Goal: Task Accomplishment & Management: Complete application form

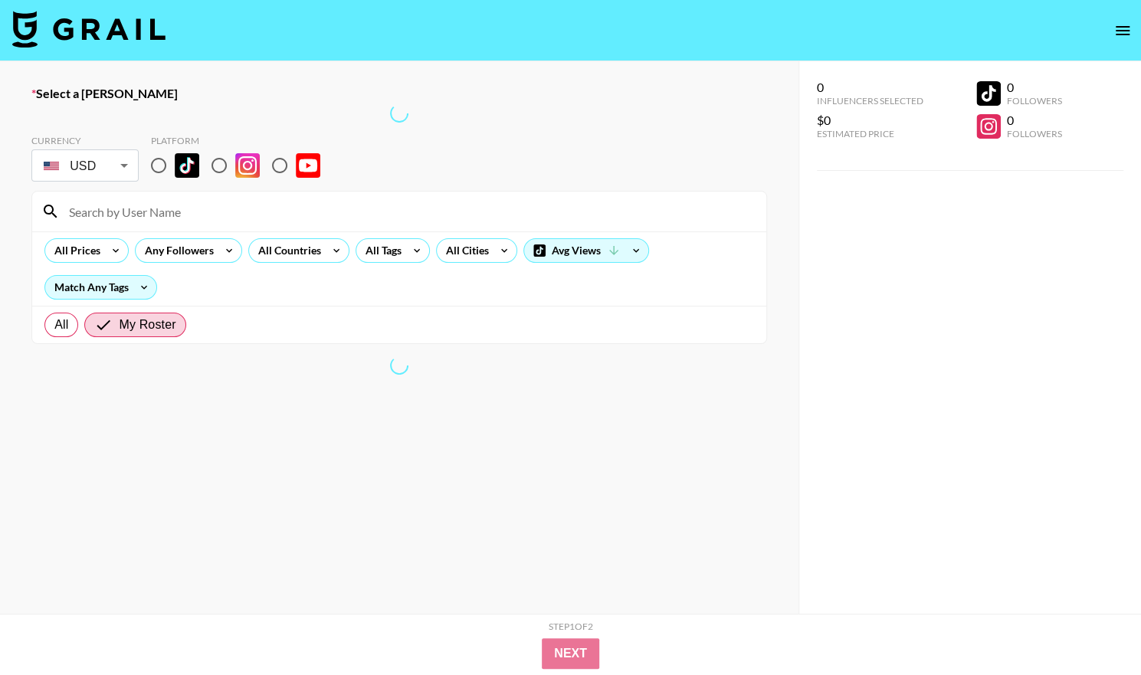
click at [220, 169] on input "radio" at bounding box center [219, 165] width 32 height 32
radio input "true"
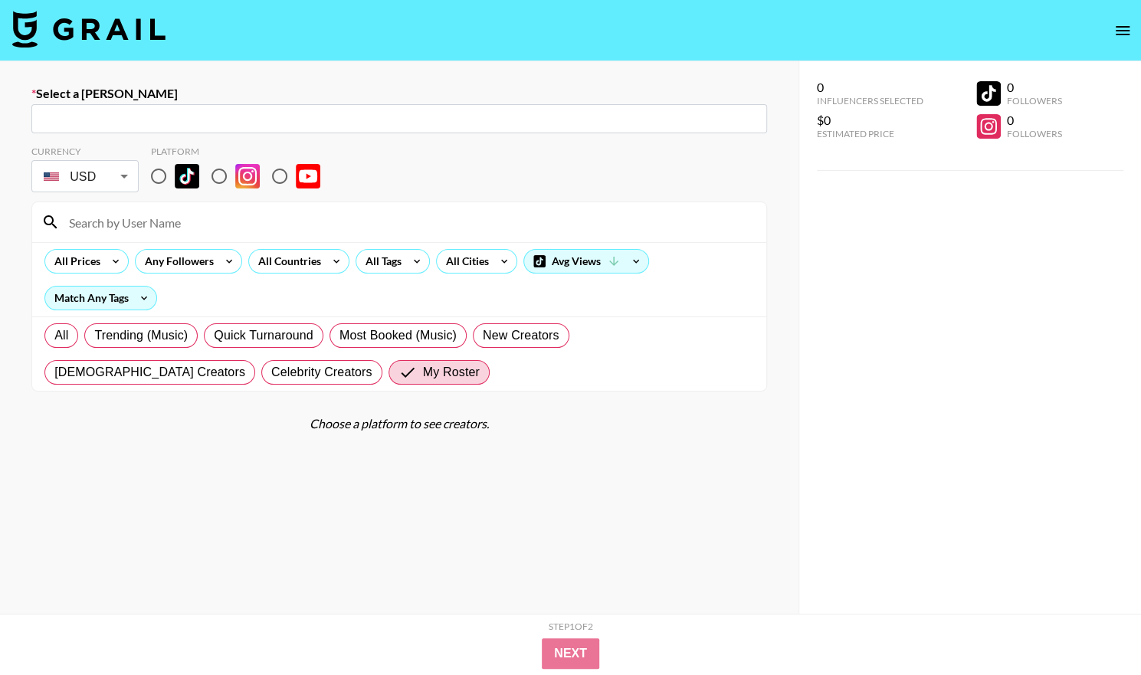
click at [353, 114] on input "text" at bounding box center [399, 119] width 717 height 18
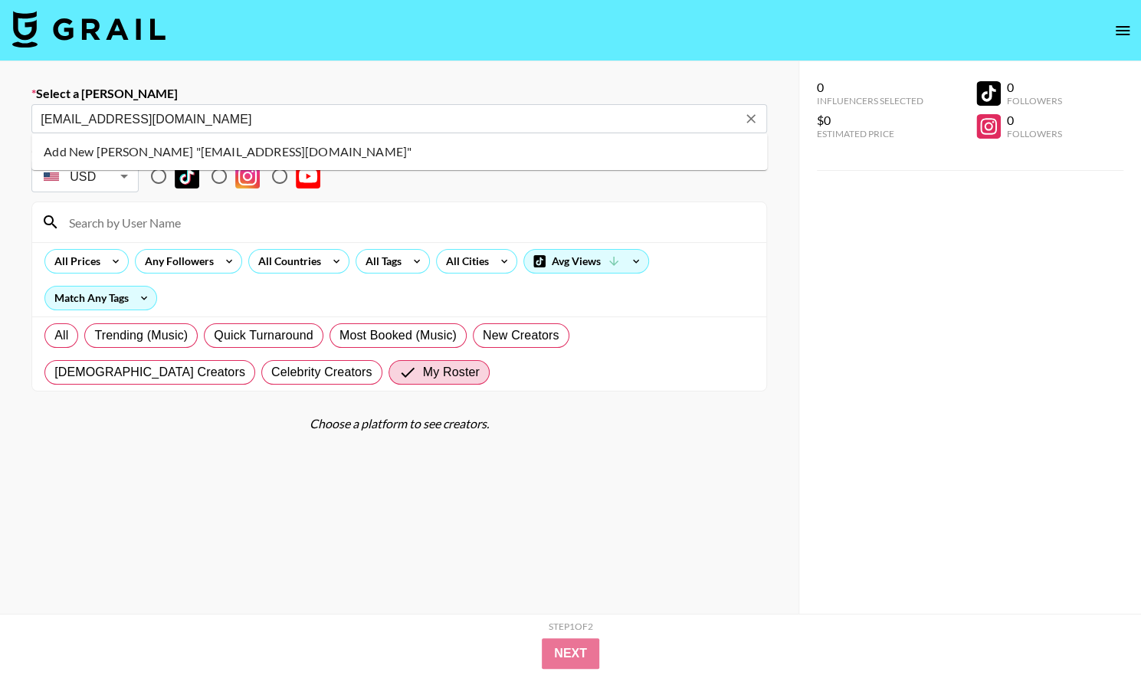
type input "[EMAIL_ADDRESS][DOMAIN_NAME]"
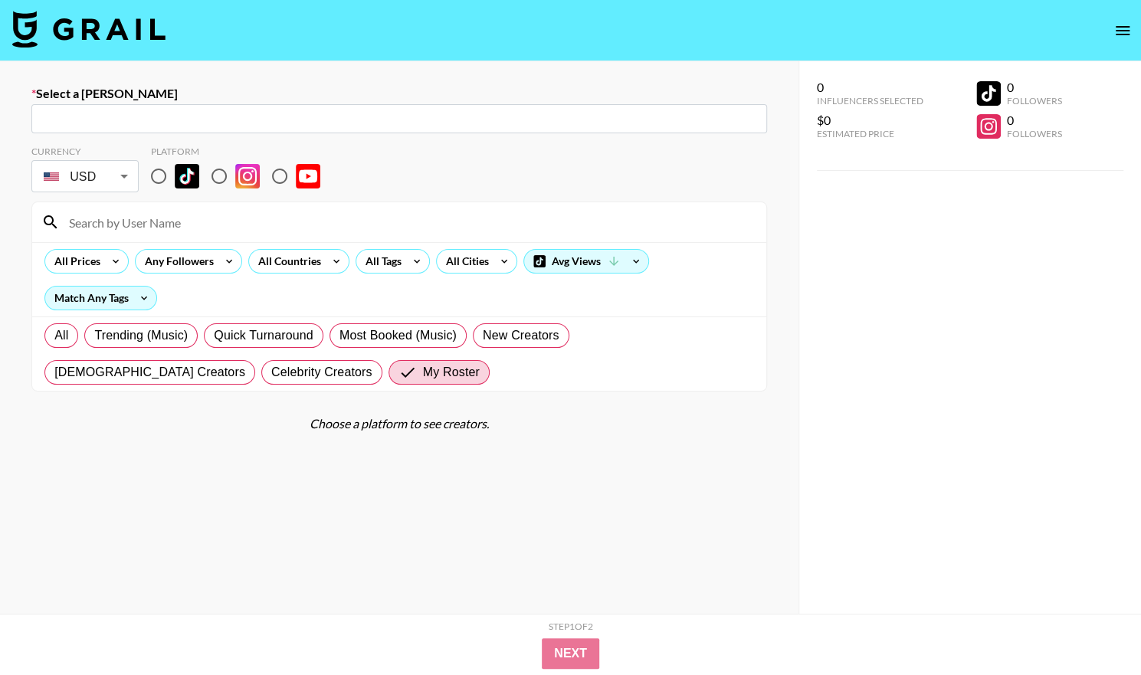
paste input "[EMAIL_ADDRESS][DOMAIN_NAME]"
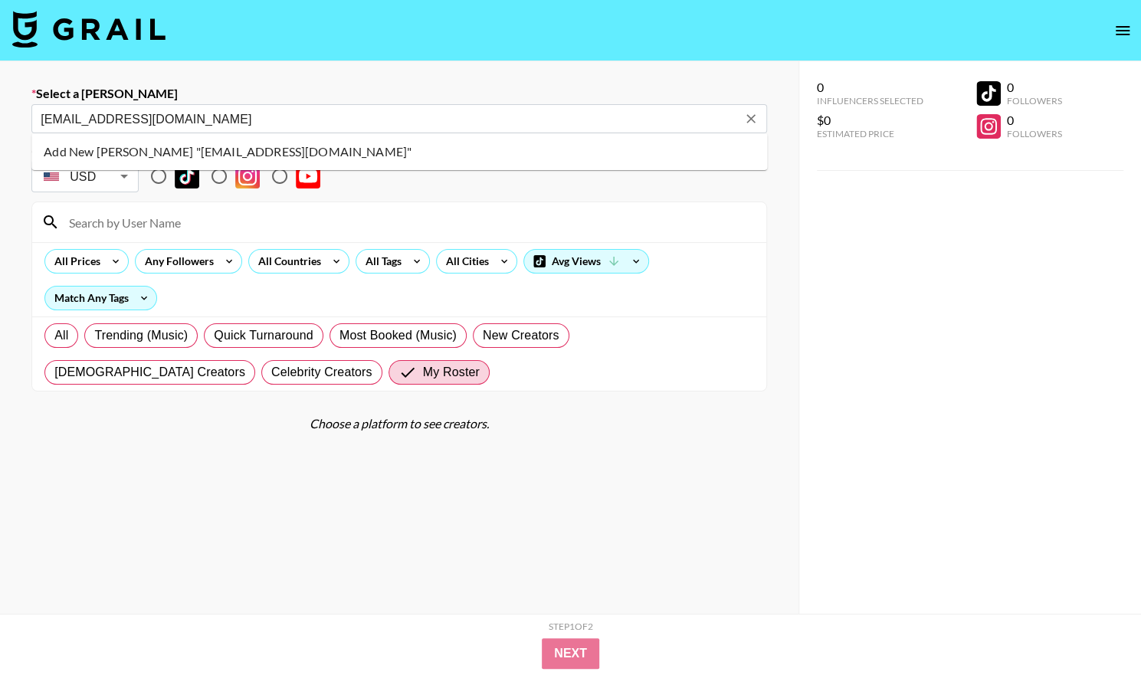
click at [227, 153] on li "Add New Booker "orlando@trulyfreehome.com"" at bounding box center [399, 151] width 736 height 25
type input "Add New Booker "orlando@trulyfreehome.com""
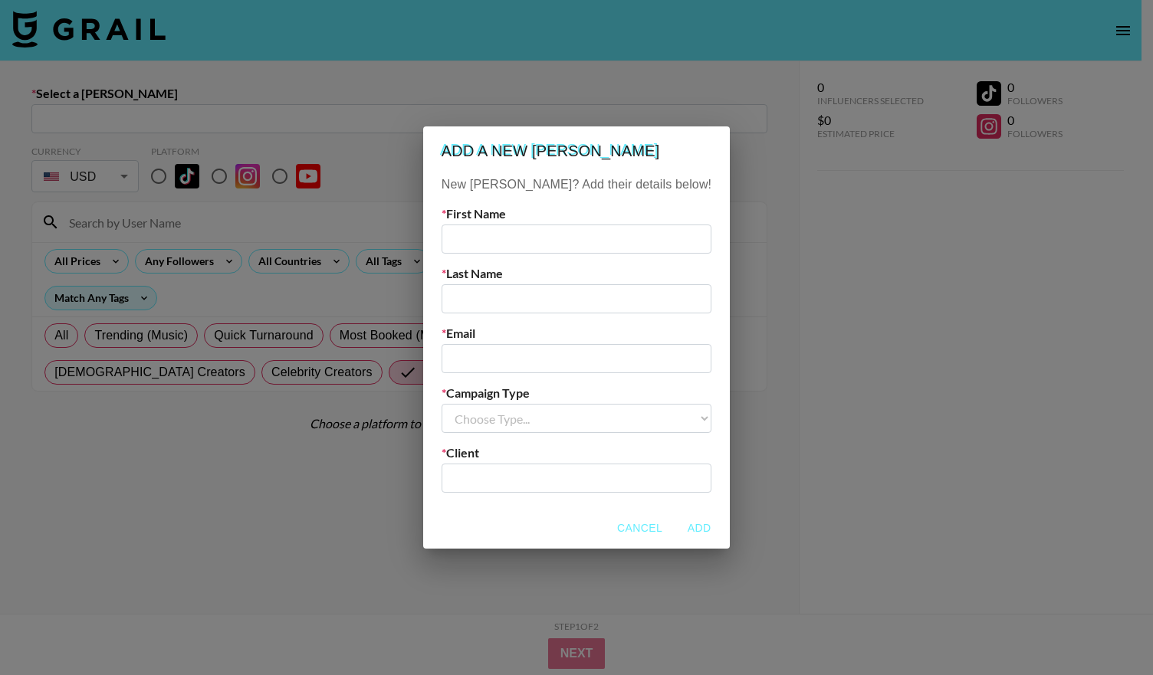
click at [484, 231] on input "text" at bounding box center [576, 239] width 270 height 29
type input "Orlando"
type input "Petit"
paste input "[EMAIL_ADDRESS][DOMAIN_NAME]"
type input "[EMAIL_ADDRESS][DOMAIN_NAME]"
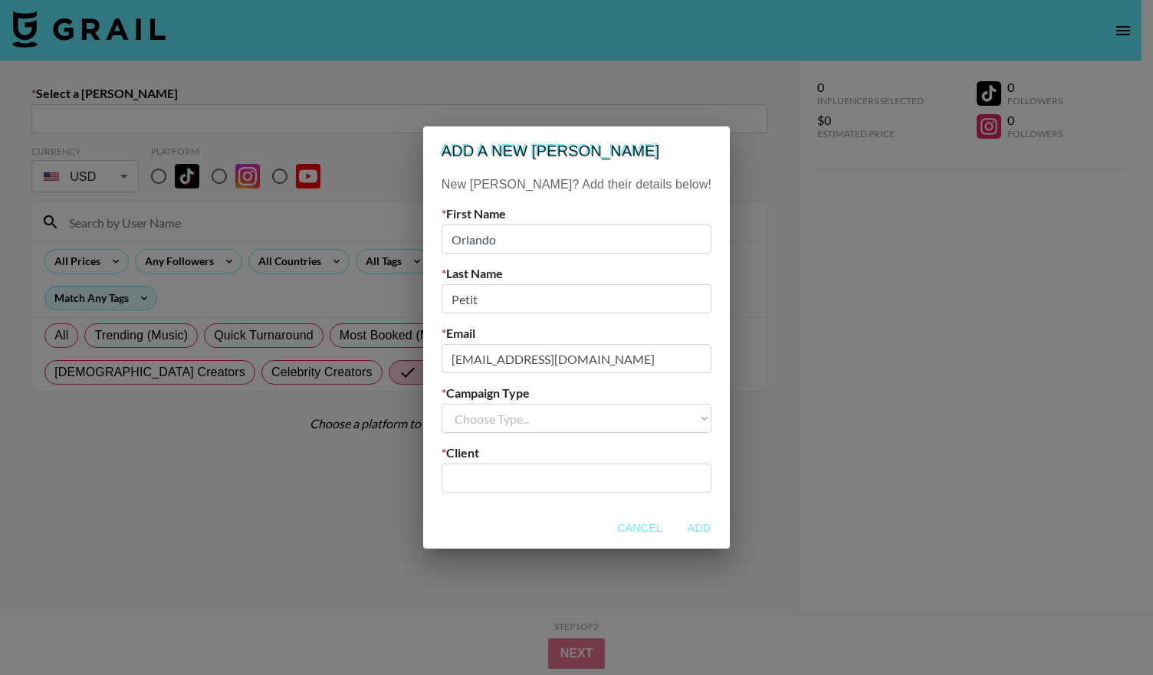
click at [569, 430] on select "Choose Type... Song Promos Brand Promos" at bounding box center [576, 418] width 270 height 29
select select "Brand"
click at [472, 404] on select "Choose Type... Song Promos Brand Promos" at bounding box center [576, 418] width 270 height 29
click at [523, 480] on input "text" at bounding box center [576, 479] width 251 height 18
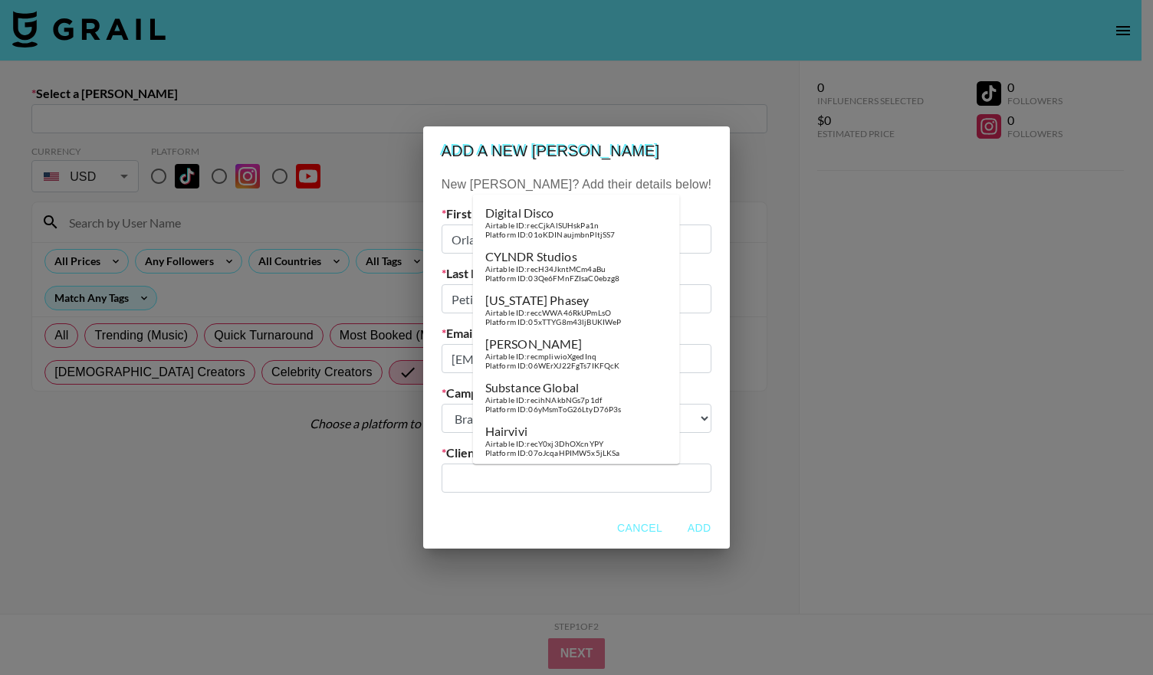
click at [477, 468] on div "​" at bounding box center [576, 478] width 270 height 29
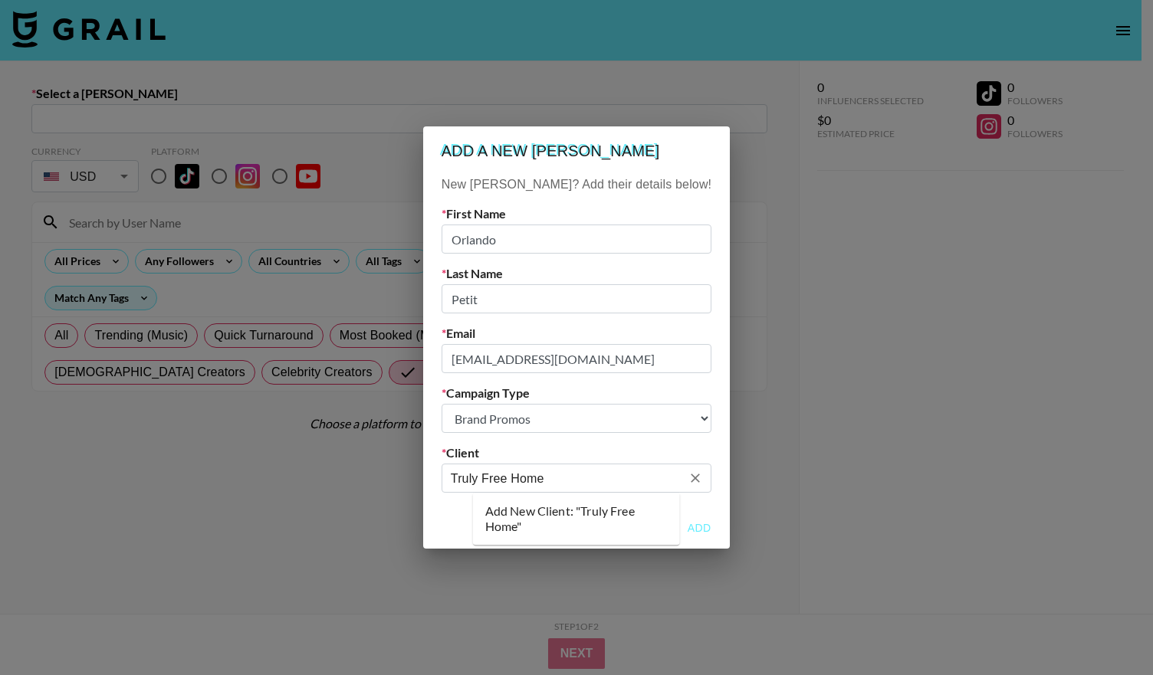
click at [525, 520] on li "Add New Client: "Truly Free Home"" at bounding box center [576, 519] width 207 height 40
type input "Truly Free Home"
click at [674, 520] on button "Add" at bounding box center [698, 528] width 49 height 28
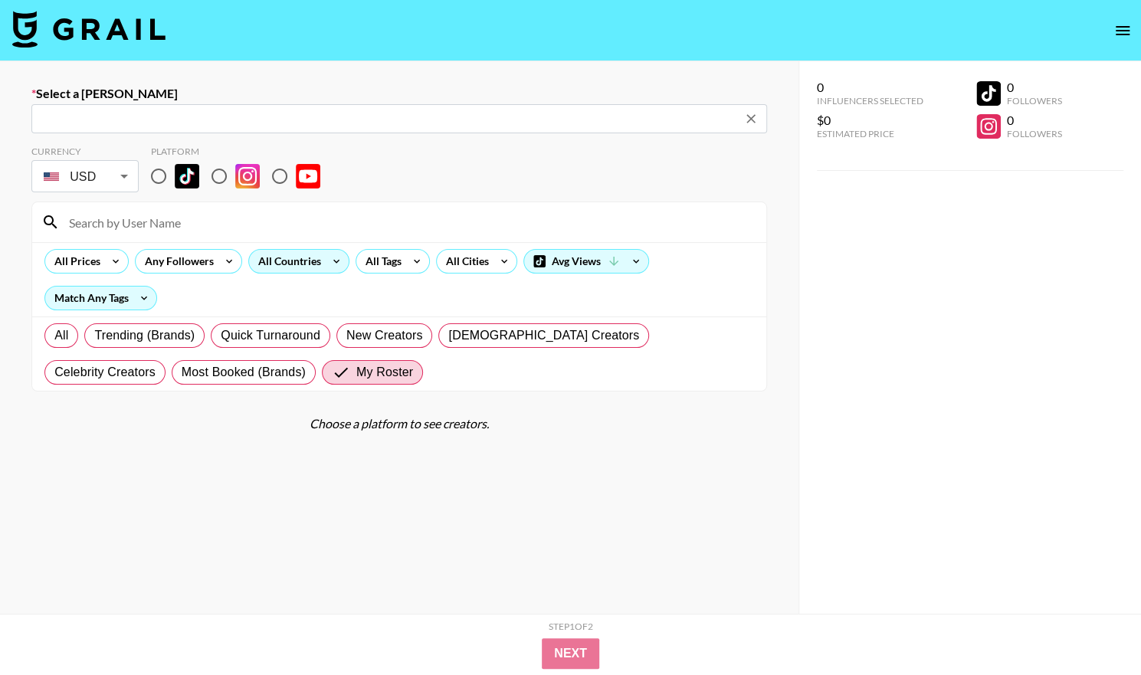
type input "orlando@trulyfreehome.com: Orlando Petit -- Truly Free Home -- BACXxo7K47bk0x2Z…"
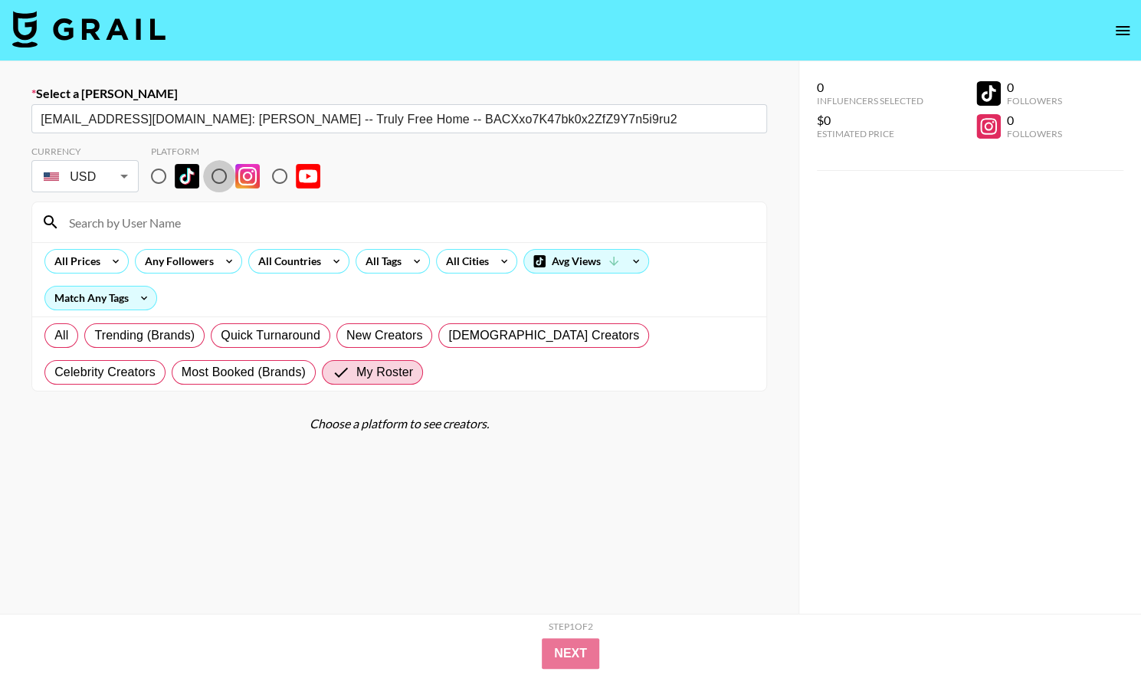
click at [220, 180] on input "radio" at bounding box center [219, 176] width 32 height 32
radio input "true"
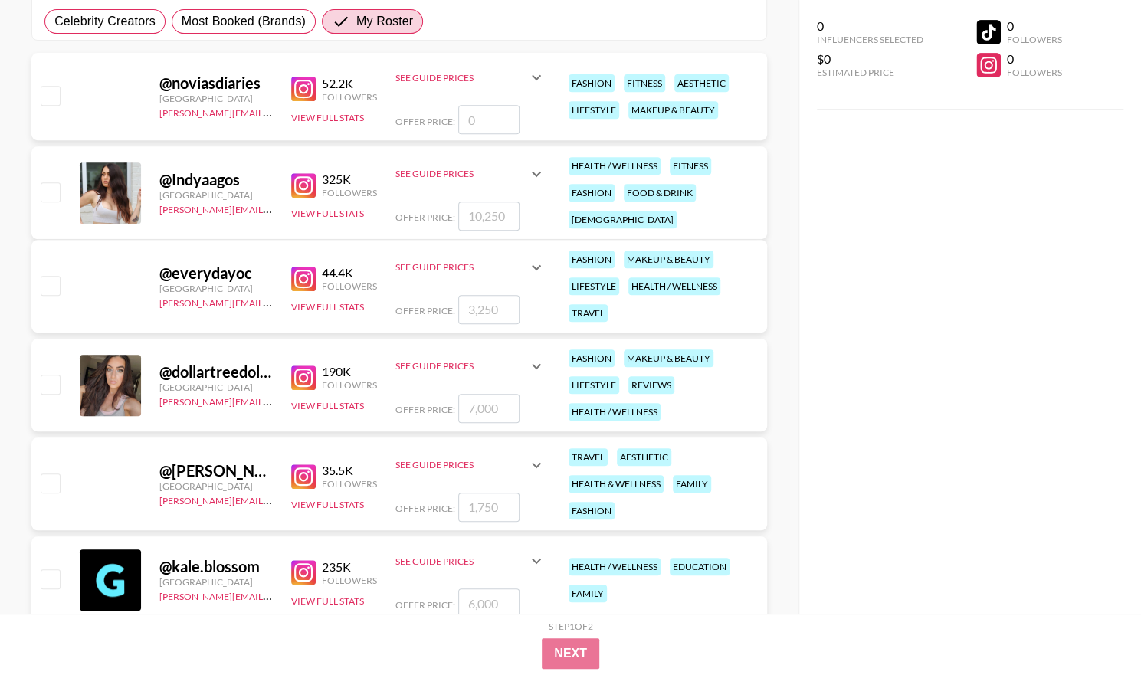
scroll to position [402, 0]
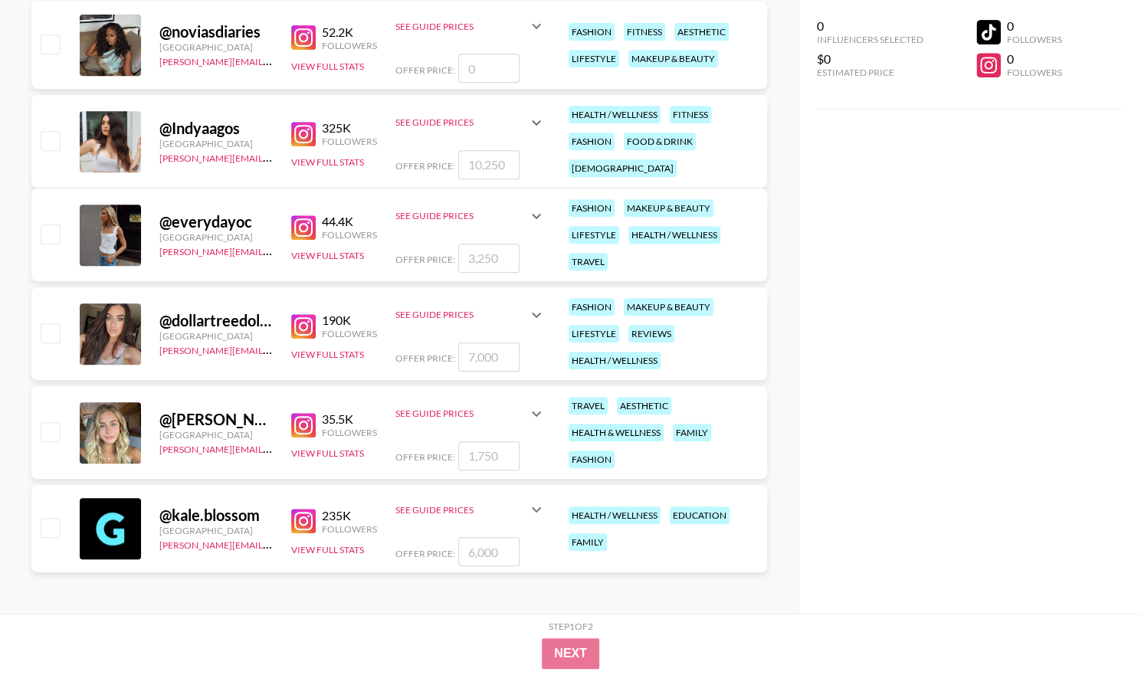
click at [48, 519] on input "checkbox" at bounding box center [50, 527] width 18 height 18
checkbox input "true"
drag, startPoint x: 500, startPoint y: 550, endPoint x: 423, endPoint y: 557, distance: 77.0
click at [423, 557] on div "Offer Price: 6000" at bounding box center [470, 551] width 150 height 29
type input "5000"
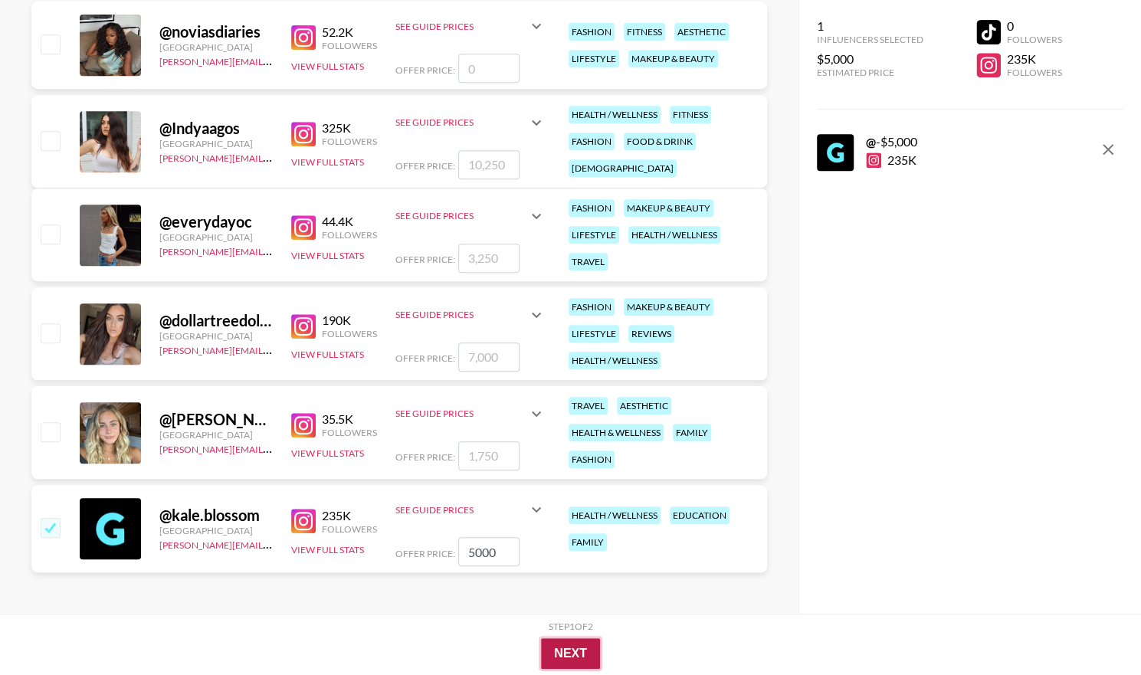
click at [567, 657] on button "Next" at bounding box center [570, 653] width 59 height 31
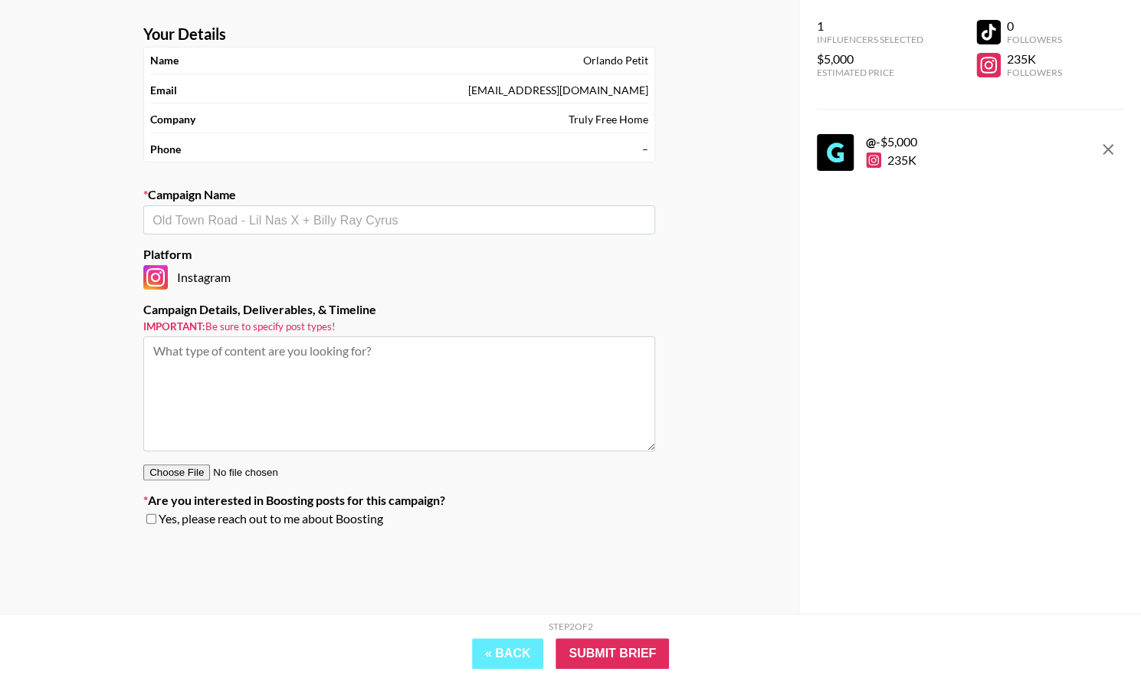
scroll to position [61, 0]
click at [270, 225] on input "text" at bounding box center [400, 221] width 494 height 18
click at [276, 251] on li "Add New Campaign: "Truly Free Home -- Laundry Wash & Dishwasher Liquid"" at bounding box center [399, 252] width 512 height 25
click at [249, 220] on input "Truly Free Home -- Laundry Wash & Dishwasher Liquid" at bounding box center [389, 221] width 473 height 18
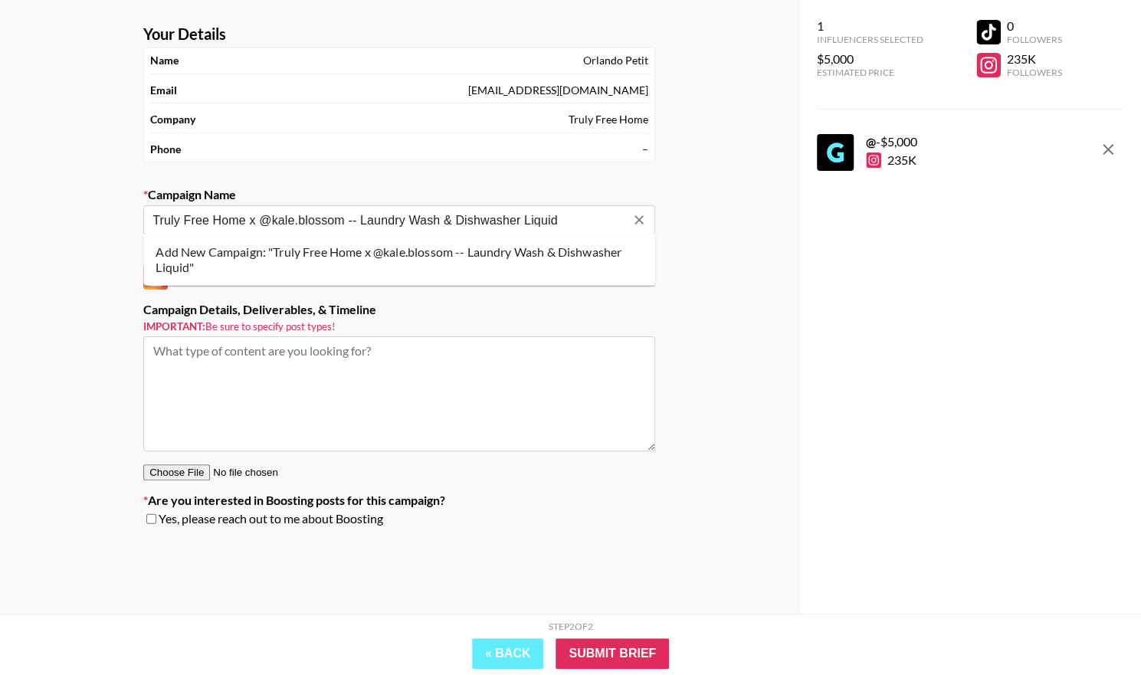
click at [314, 269] on li "Add New Campaign: "Truly Free Home x @kale.blossom -- Laundry Wash & Dishwasher…" at bounding box center [399, 260] width 512 height 40
type input "Truly Free Home x @kale.blossom -- Laundry Wash & Dishwasher Liquid"
click at [443, 357] on textarea at bounding box center [399, 393] width 512 height 115
paste textarea "Rate: $5,000 + 25% commission Scope: 1 IG Reel Campaign Timeline: Post before t…"
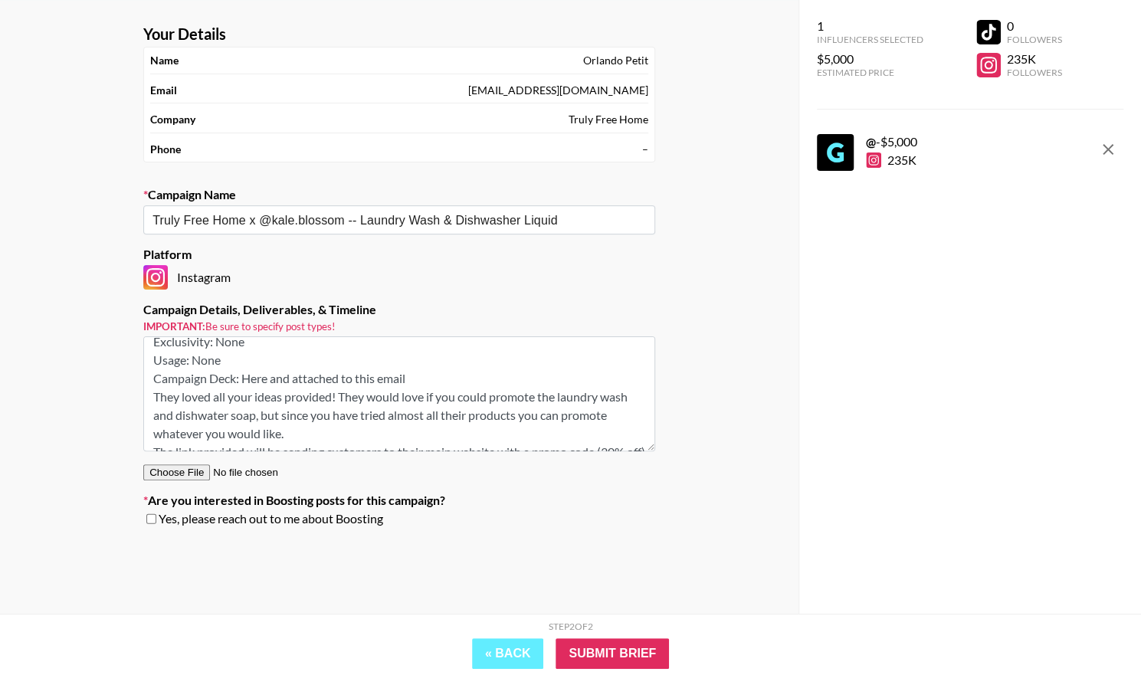
scroll to position [97, 0]
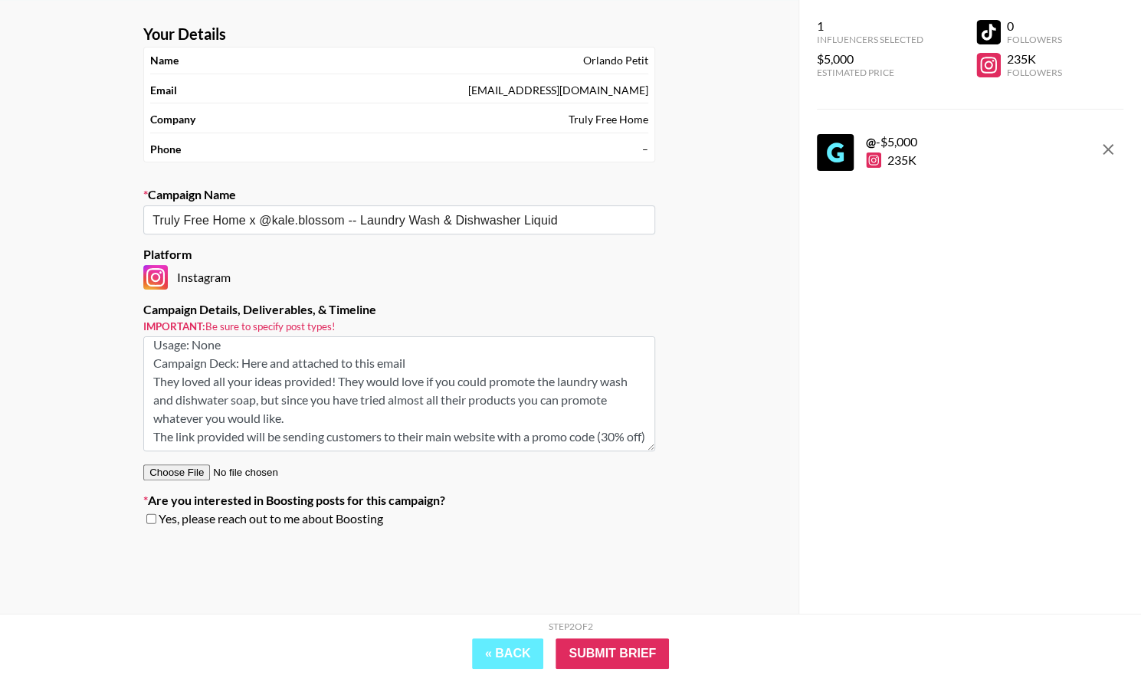
drag, startPoint x: 193, startPoint y: 433, endPoint x: 133, endPoint y: 358, distance: 96.5
click at [133, 358] on section "Your Details Name Orlando Petit Email orlando@trulyfreehome.com Company Truly F…" at bounding box center [399, 281] width 537 height 539
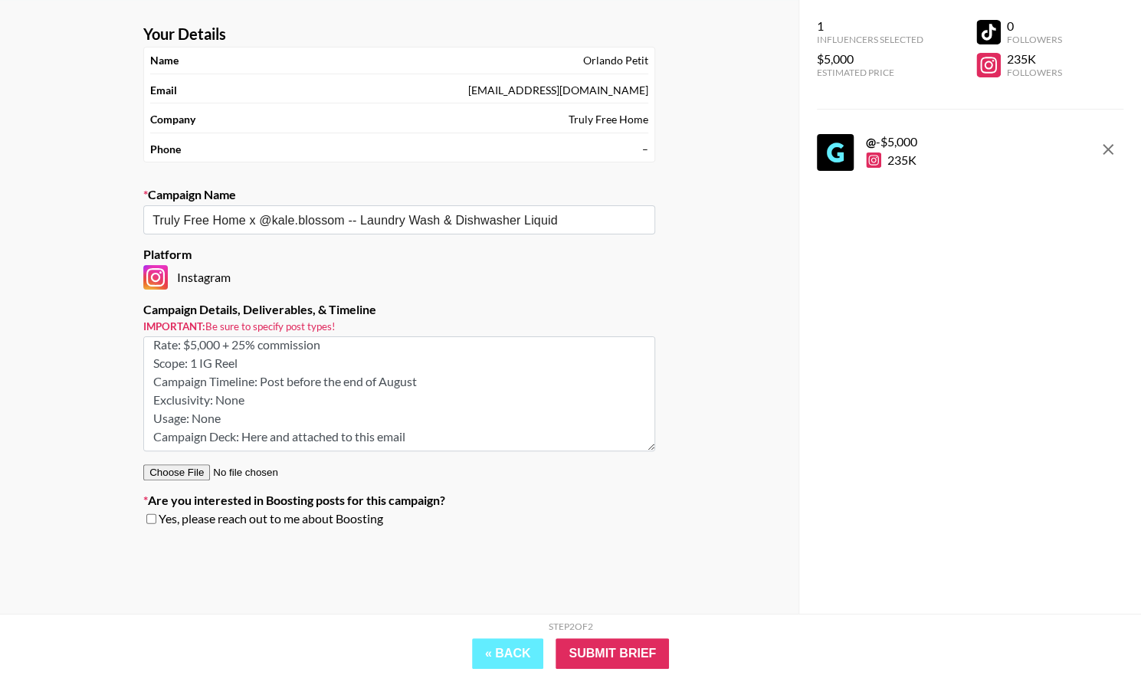
scroll to position [5, 0]
drag, startPoint x: 415, startPoint y: 436, endPoint x: 25, endPoint y: 441, distance: 390.9
click at [25, 441] on div "Your Details Name Orlando Petit Email orlando@trulyfreehome.com Company Truly F…" at bounding box center [399, 307] width 799 height 614
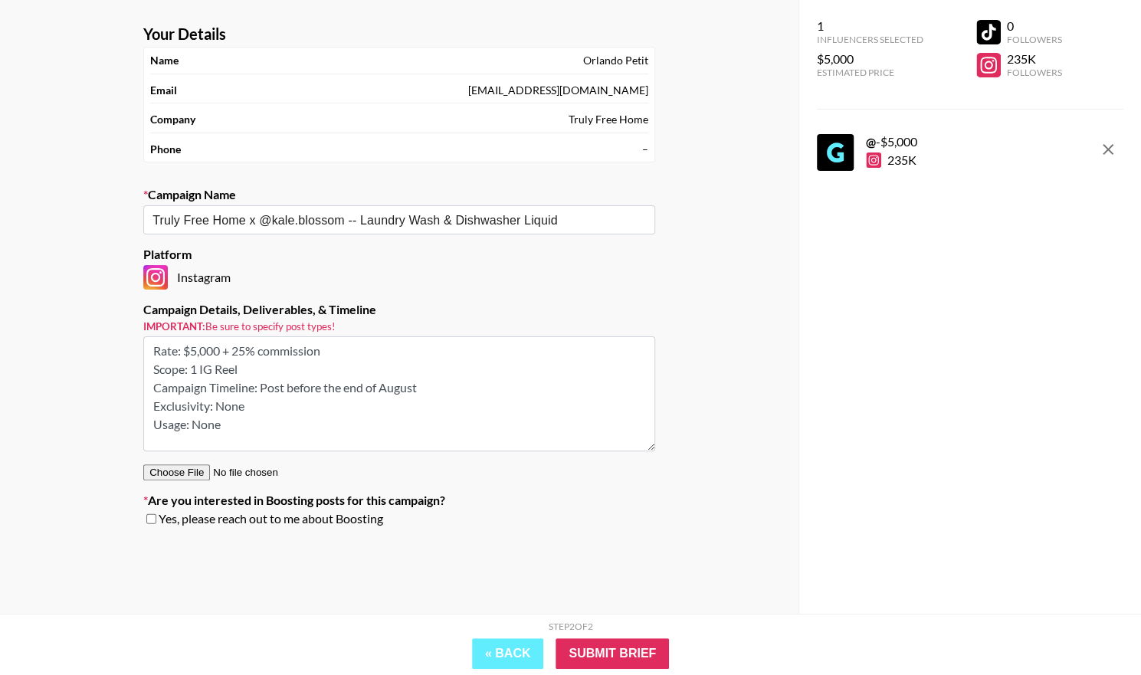
scroll to position [0, 0]
type textarea "Rate: $5,000 + 25% commission Scope: 1 IG Reel Campaign Timeline: Post before t…"
click at [600, 654] on input "Submit Brief" at bounding box center [612, 653] width 113 height 31
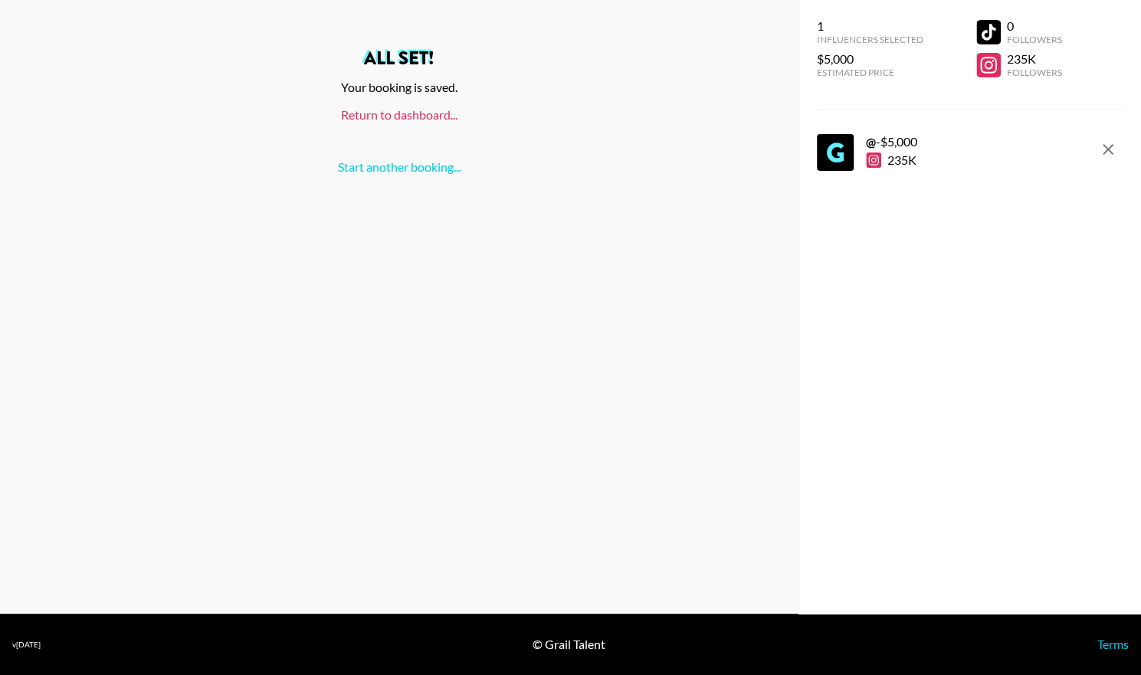
click at [373, 119] on link "Return to dashboard..." at bounding box center [399, 114] width 116 height 15
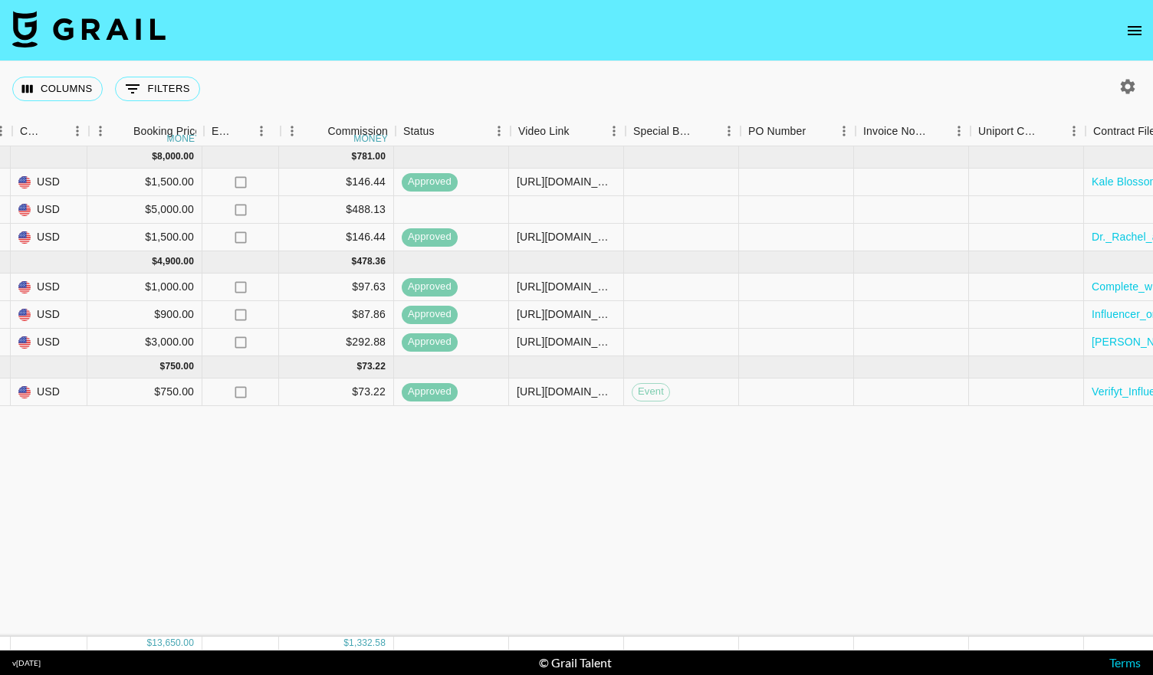
scroll to position [0, 938]
